Goal: Navigation & Orientation: Find specific page/section

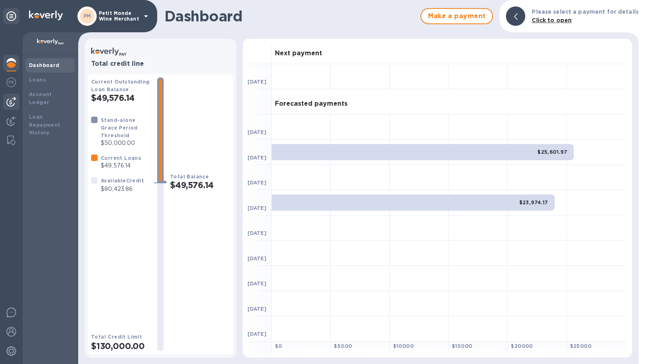
click at [15, 101] on img at bounding box center [11, 102] width 10 height 10
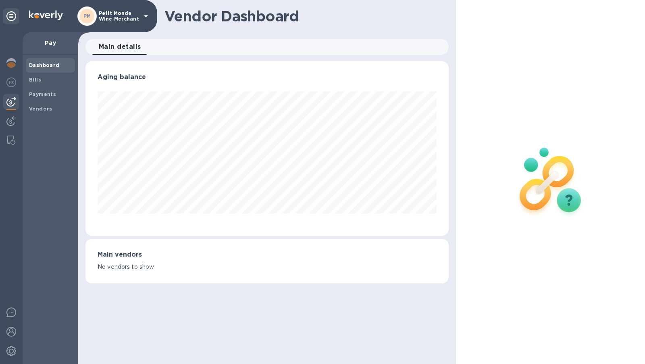
scroll to position [174, 363]
click at [50, 95] on b "Payments" at bounding box center [42, 94] width 27 height 6
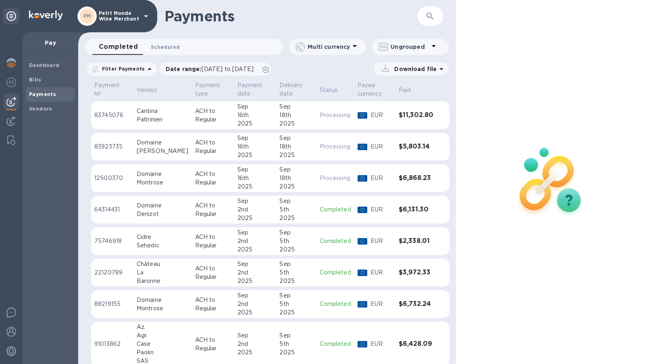
click at [167, 44] on span "Scheduled 0" at bounding box center [165, 47] width 29 height 8
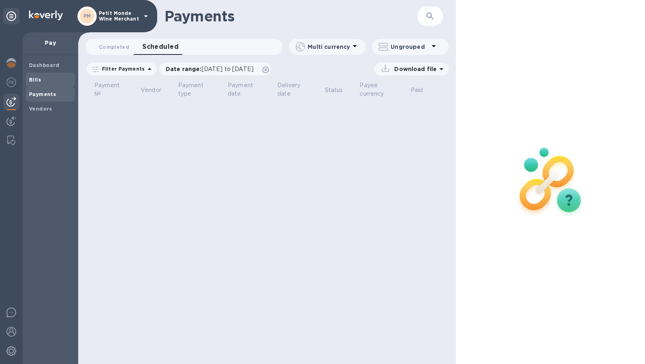
click at [34, 77] on b "Bills" at bounding box center [35, 80] width 12 height 6
